Goal: Transaction & Acquisition: Purchase product/service

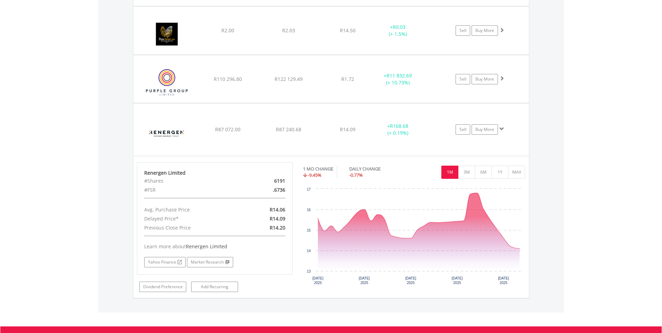
scroll to position [67, 132]
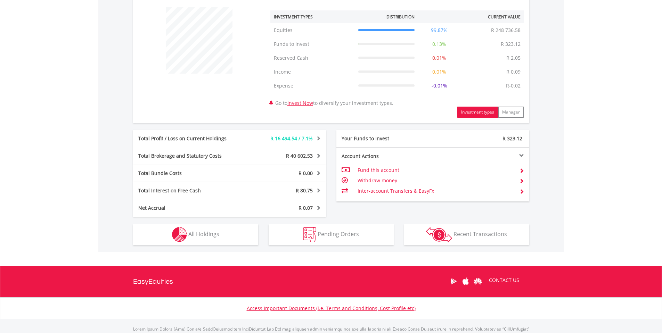
scroll to position [296, 0]
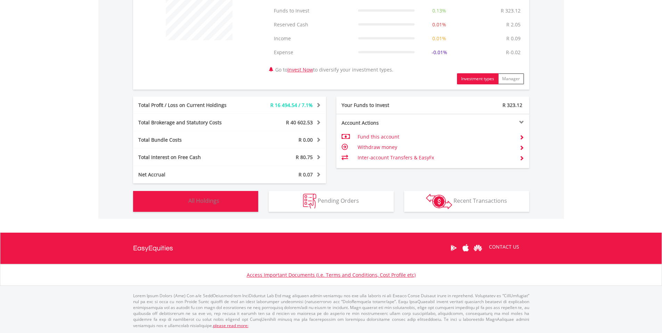
click at [219, 201] on button "Holdings All Holdings" at bounding box center [195, 201] width 125 height 21
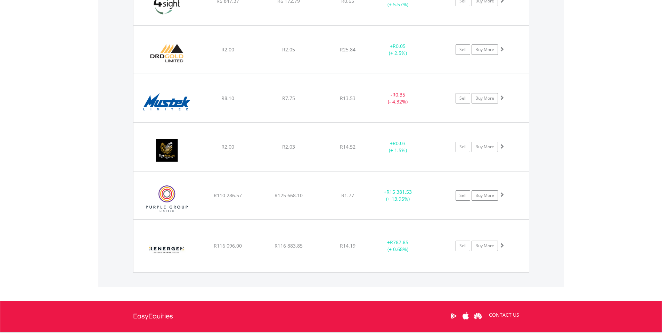
scroll to position [633, 0]
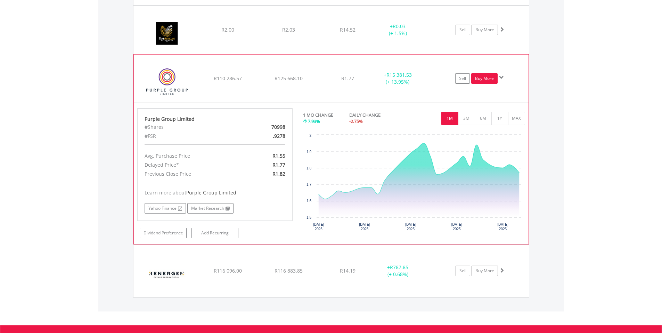
scroll to position [703, 0]
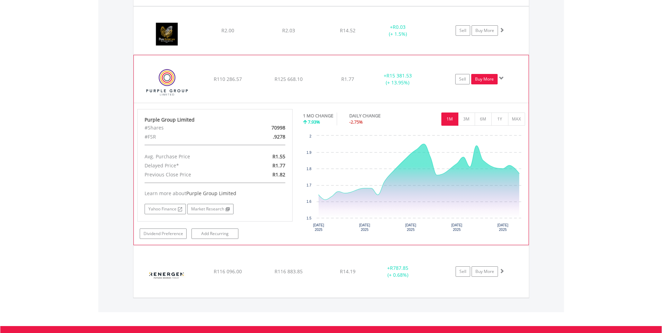
click at [487, 82] on link "Buy More" at bounding box center [484, 79] width 26 height 10
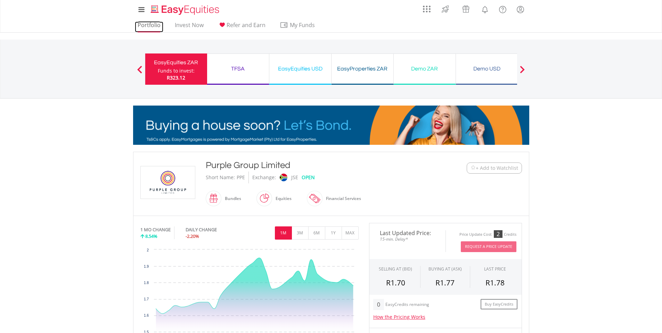
click at [146, 27] on link "Portfolio" at bounding box center [149, 27] width 28 height 11
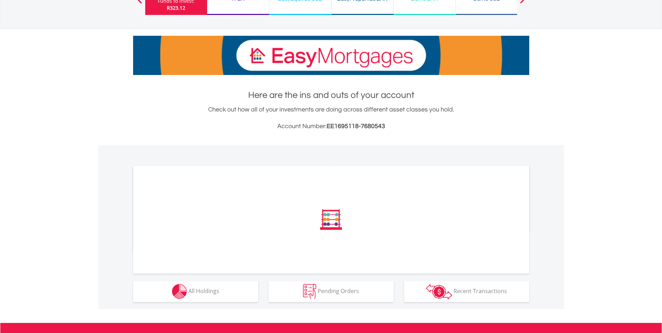
scroll to position [160, 0]
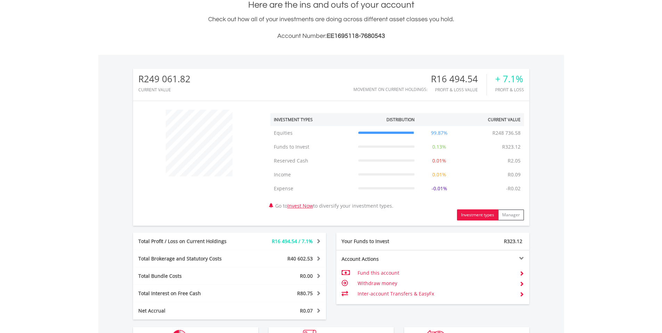
click at [246, 210] on div "﻿ Investment Types Distribution Current Value Show All Equities Equities R248 7…" at bounding box center [331, 163] width 396 height 114
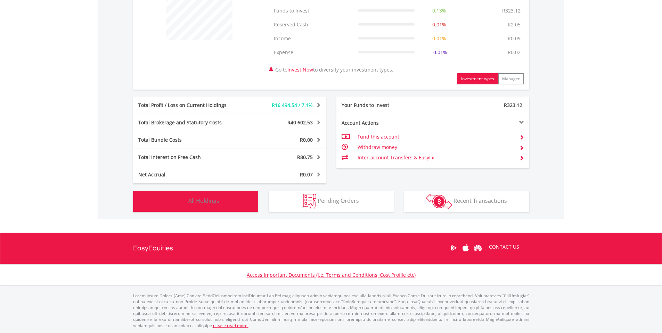
click at [247, 201] on button "Holdings All Holdings" at bounding box center [195, 201] width 125 height 21
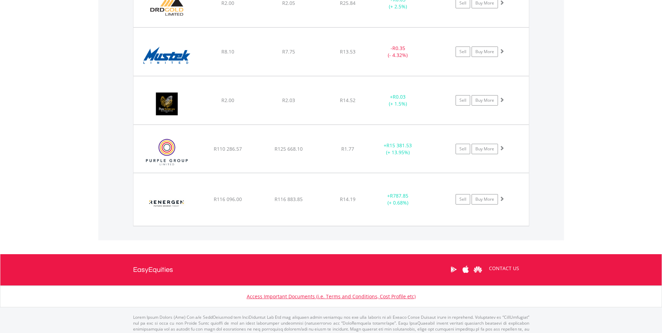
scroll to position [633, 0]
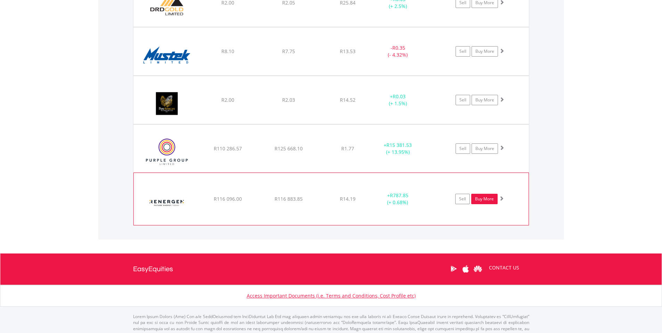
click at [479, 199] on link "Buy More" at bounding box center [484, 199] width 26 height 10
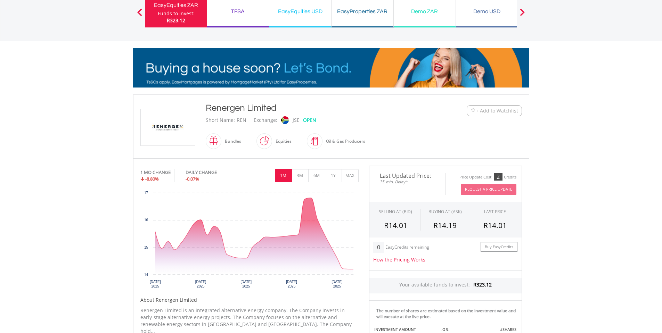
scroll to position [69, 0]
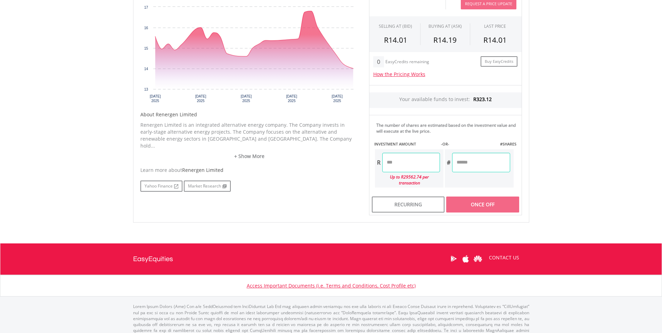
scroll to position [243, 0]
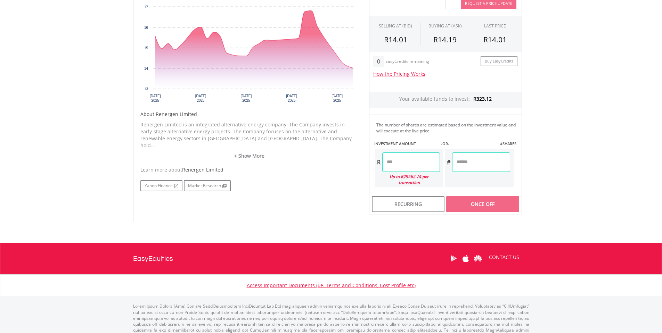
click at [432, 161] on input "number" at bounding box center [411, 162] width 58 height 19
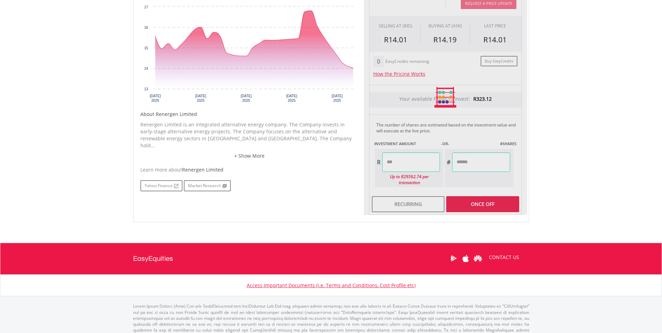
type input "****"
type input "******"
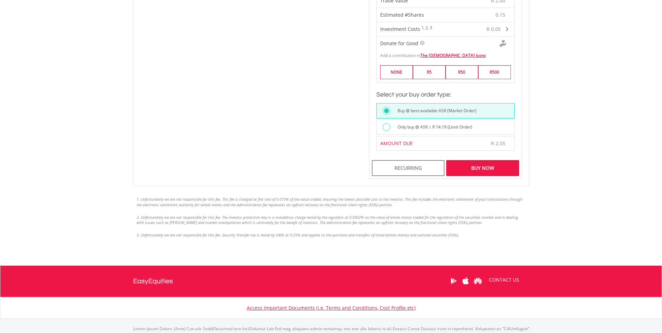
scroll to position [452, 0]
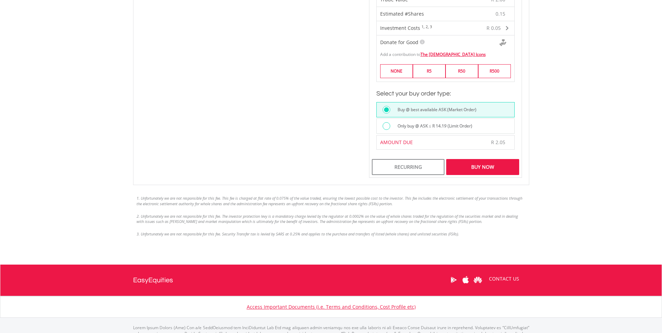
click at [425, 122] on label "Only buy @ ASK ≤ R 14.19 (Limit Order)" at bounding box center [432, 126] width 79 height 8
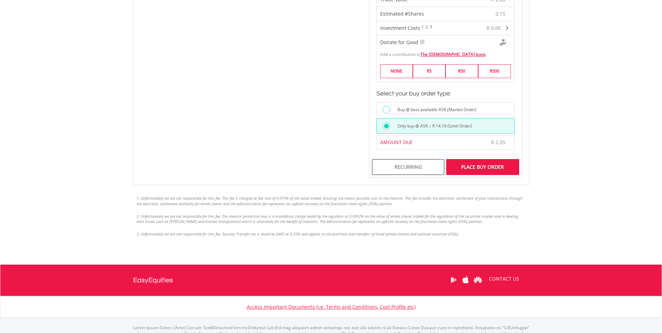
click at [462, 159] on div "Place Buy Order" at bounding box center [482, 167] width 73 height 16
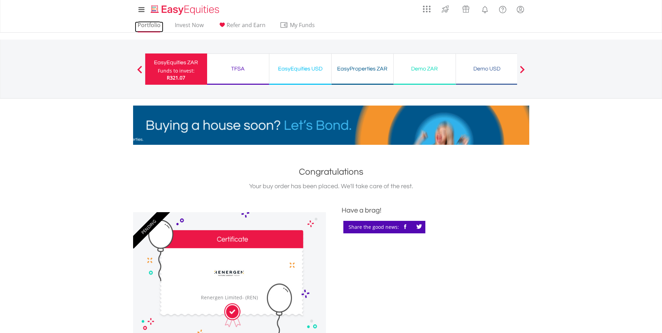
click at [147, 28] on link "Portfolio" at bounding box center [149, 27] width 28 height 11
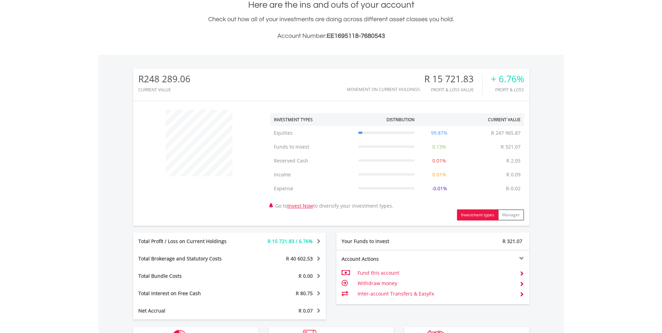
scroll to position [67, 132]
click at [236, 207] on div "﻿ Investment Types Distribution Current Value Show All Equities Equities R 247 …" at bounding box center [331, 163] width 396 height 114
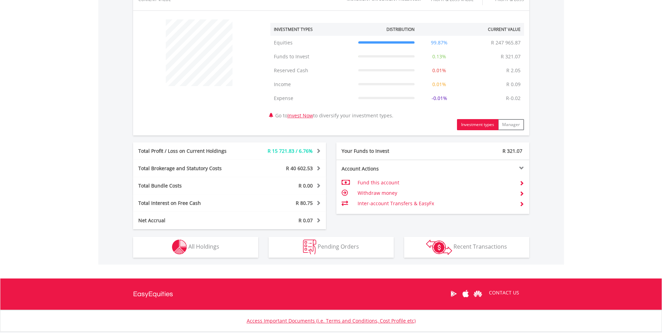
scroll to position [296, 0]
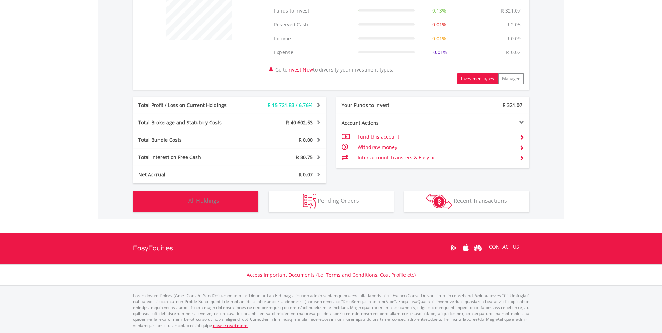
click at [237, 208] on button "Holdings All Holdings" at bounding box center [195, 201] width 125 height 21
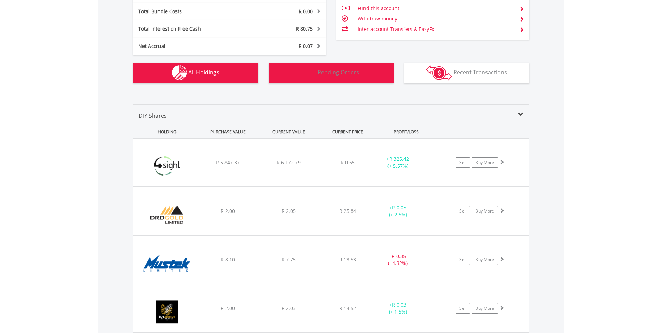
click at [370, 79] on button "Pending Orders Pending Orders" at bounding box center [331, 73] width 125 height 21
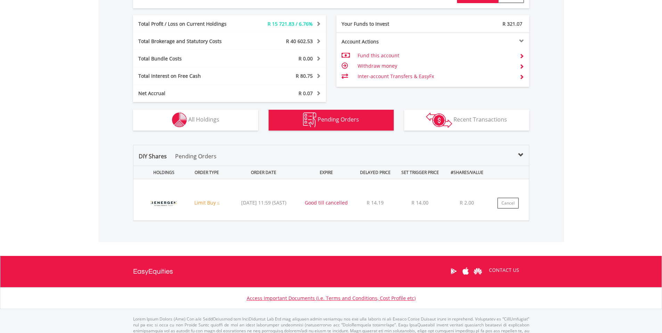
scroll to position [401, 0]
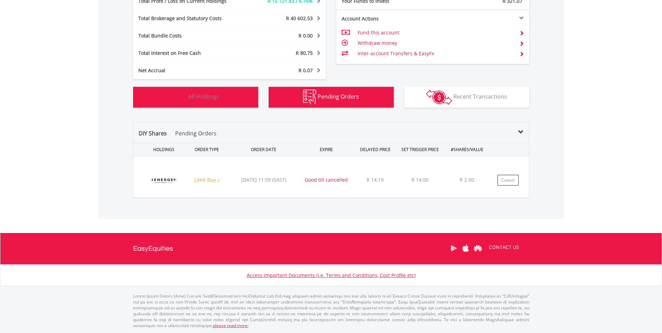
click at [247, 102] on button "Holdings All Holdings" at bounding box center [195, 97] width 125 height 21
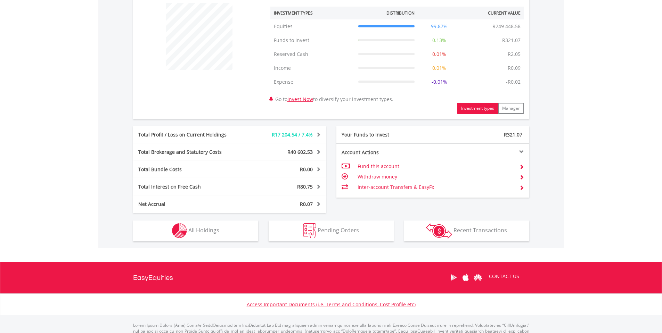
scroll to position [296, 0]
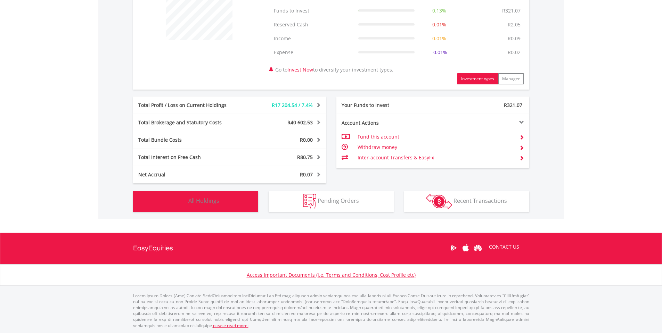
click at [250, 202] on button "Holdings All Holdings" at bounding box center [195, 201] width 125 height 21
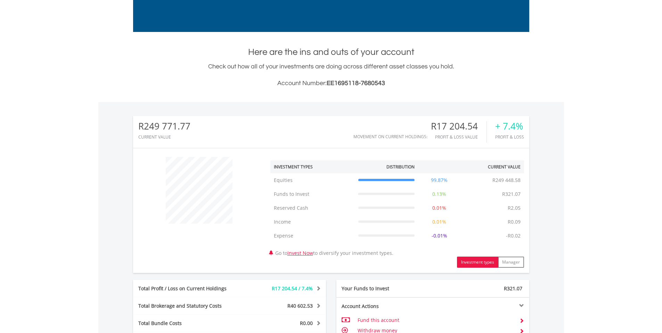
scroll to position [147, 0]
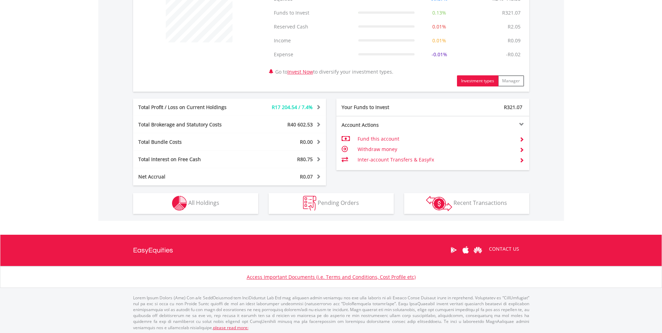
scroll to position [296, 0]
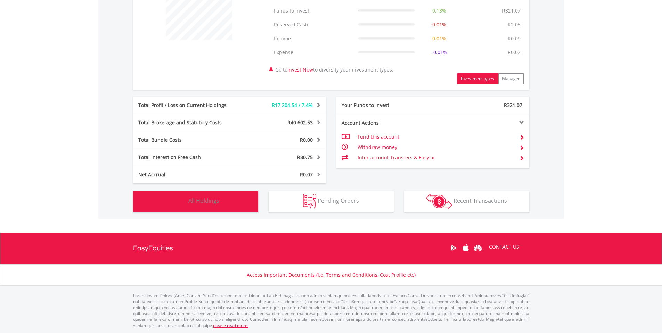
click at [232, 207] on button "Holdings All Holdings" at bounding box center [195, 201] width 125 height 21
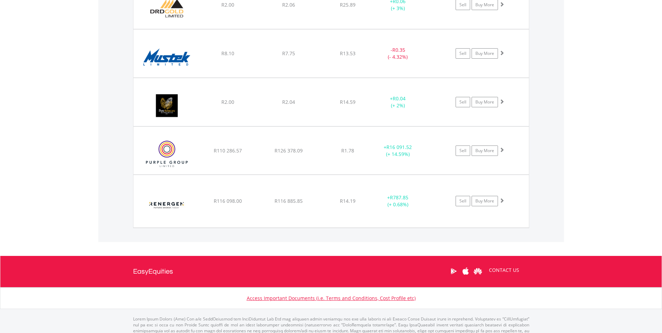
scroll to position [633, 0]
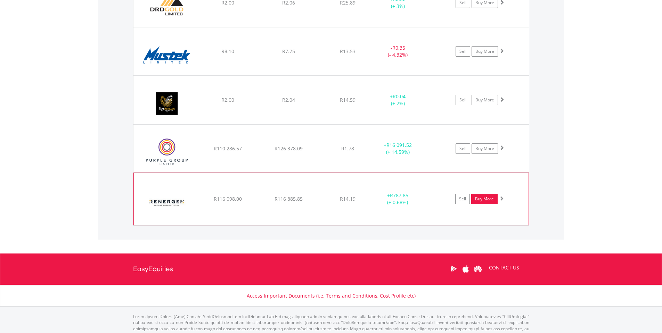
click at [483, 198] on link "Buy More" at bounding box center [484, 199] width 26 height 10
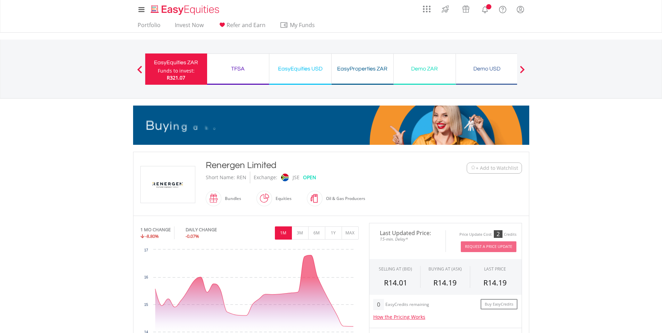
scroll to position [35, 0]
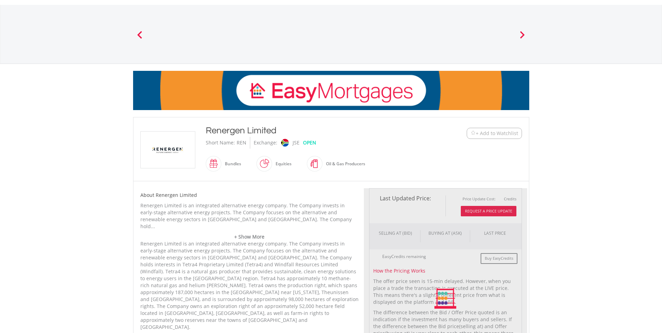
scroll to position [104, 0]
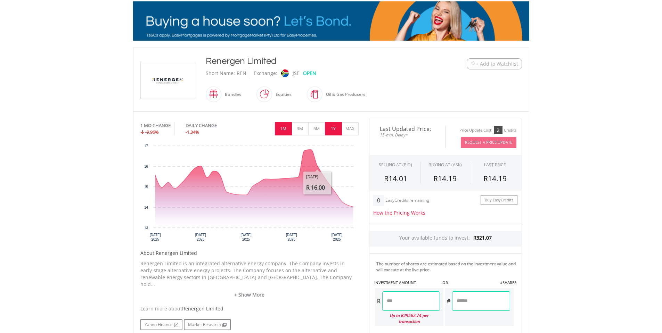
click at [333, 129] on button "1Y" at bounding box center [333, 128] width 17 height 13
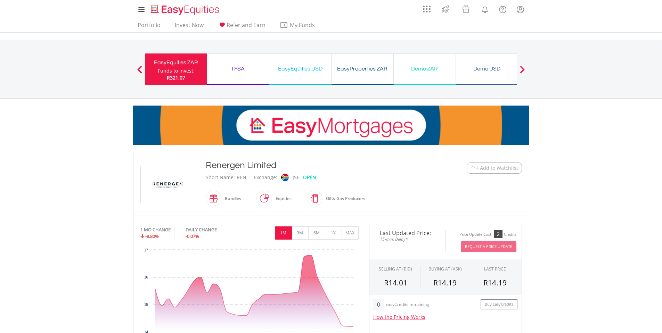
scroll to position [104, 0]
